Goal: Task Accomplishment & Management: Use online tool/utility

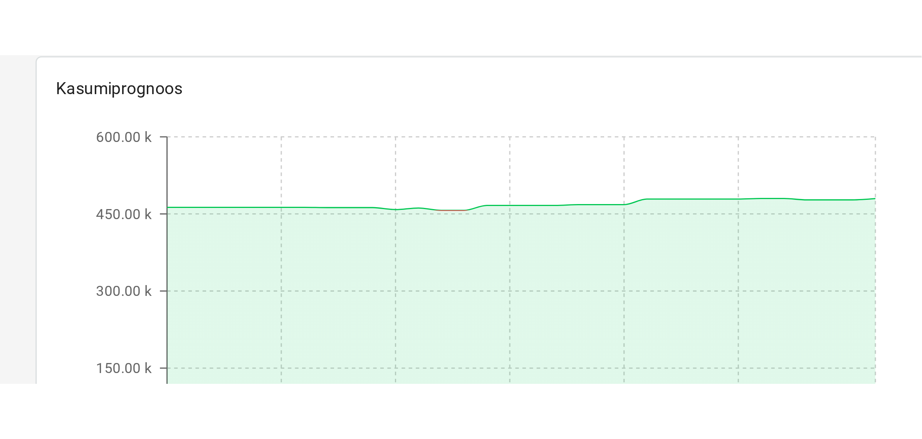
scroll to position [96, 0]
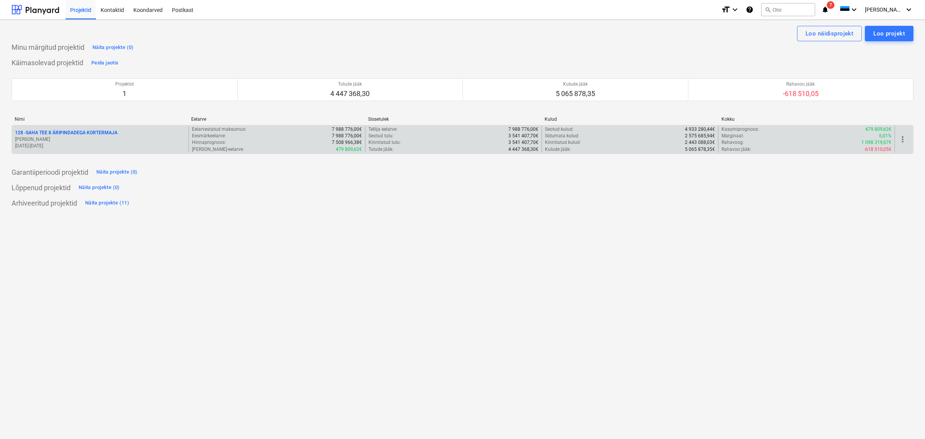
click at [70, 132] on p "128 - SAHA TEE 8 ÄRIPINDADEGA KORTERMAJA" at bounding box center [66, 133] width 103 height 7
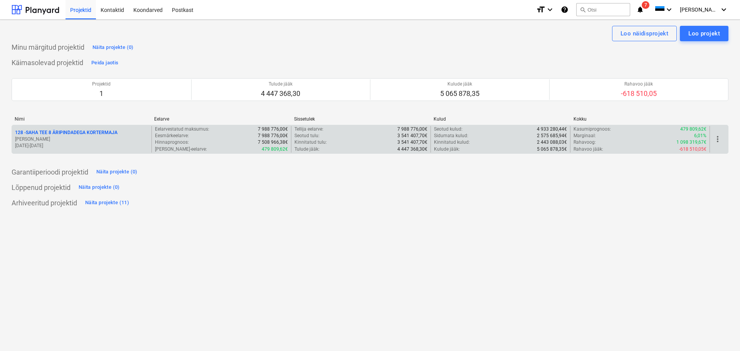
click at [84, 132] on p "128 - SAHA TEE 8 ÄRIPINDADEGA KORTERMAJA" at bounding box center [66, 133] width 103 height 7
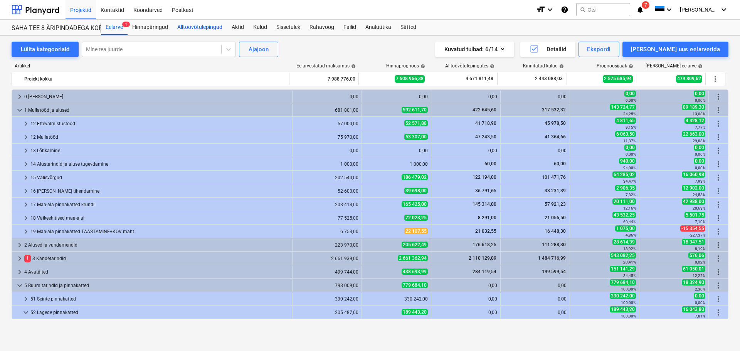
click at [206, 26] on div "Alltöövõtulepingud" at bounding box center [200, 27] width 54 height 15
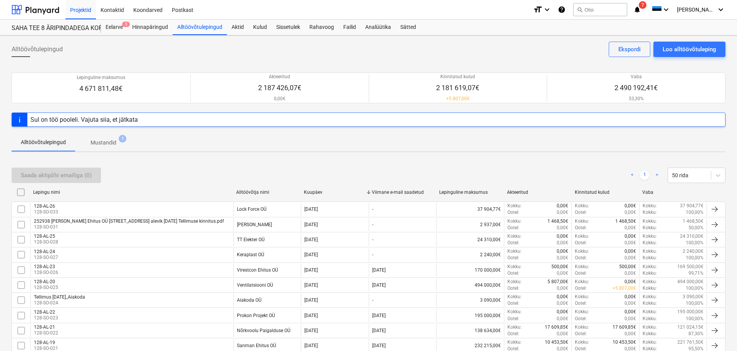
click at [109, 116] on div "Sul on töö pooleli. Vajuta siia, et jätkata" at bounding box center [84, 119] width 114 height 13
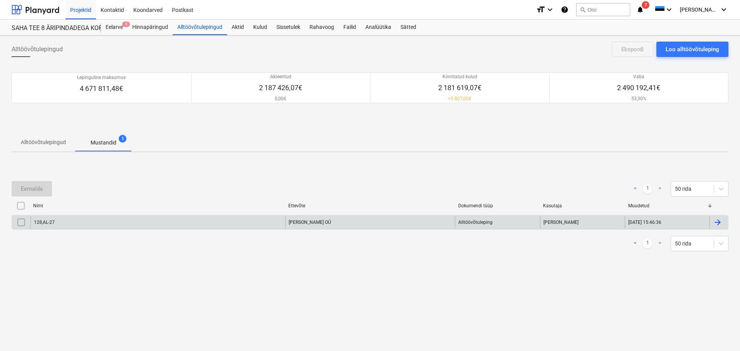
click at [87, 222] on div "128,AL-27" at bounding box center [157, 222] width 255 height 12
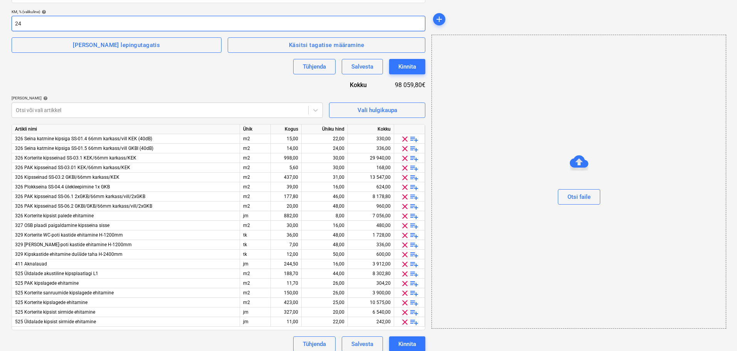
scroll to position [174, 0]
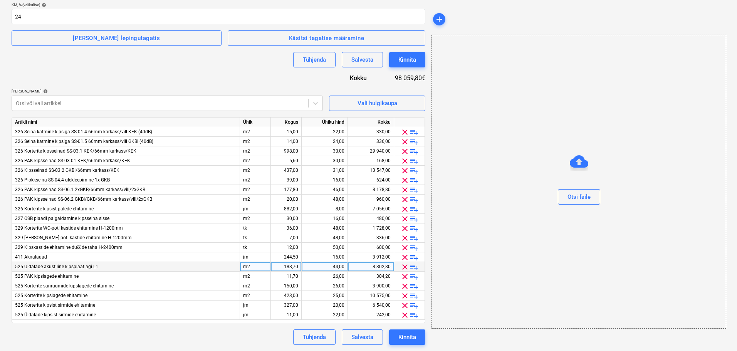
click at [292, 267] on div "188,70" at bounding box center [286, 267] width 24 height 10
type input "236"
click at [297, 314] on div "11,00" at bounding box center [286, 315] width 24 height 10
type input "20"
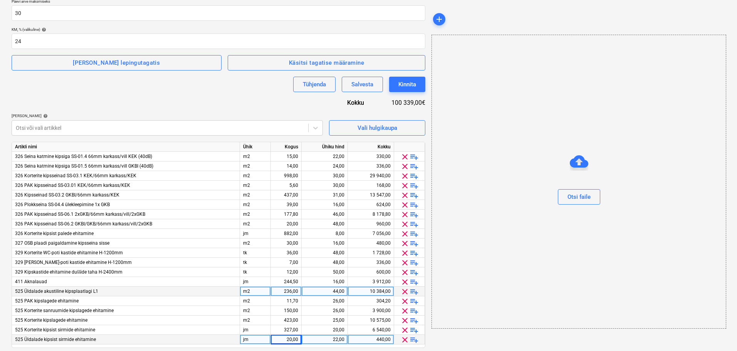
scroll to position [135, 0]
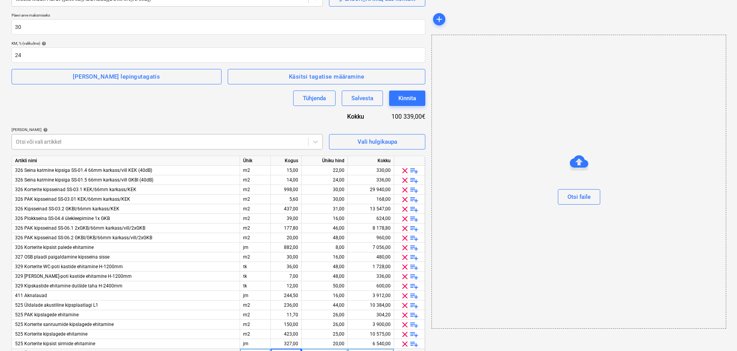
click at [62, 145] on div at bounding box center [160, 142] width 289 height 8
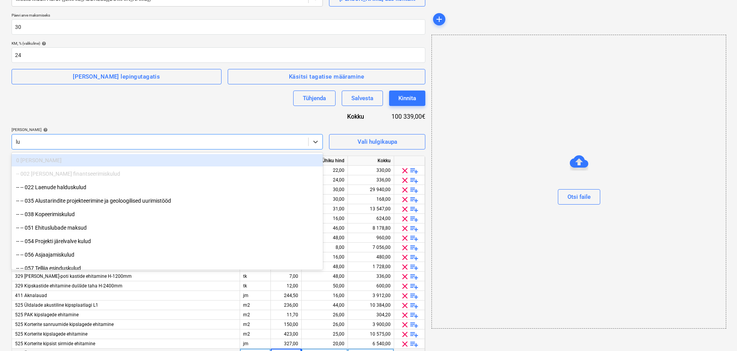
type input "luu"
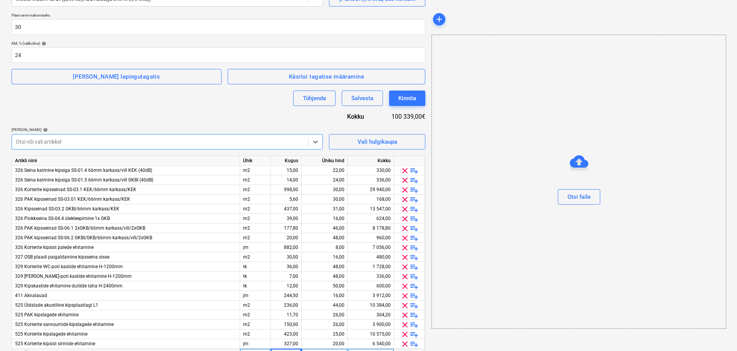
click at [99, 96] on div "Tühjenda Salvesta Kinnita" at bounding box center [219, 98] width 414 height 15
